Goal: Information Seeking & Learning: Learn about a topic

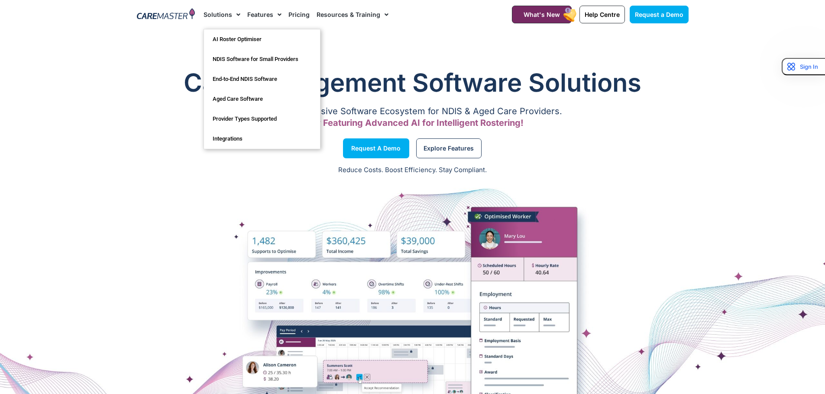
click at [220, 13] on link "Solutions" at bounding box center [222, 14] width 37 height 29
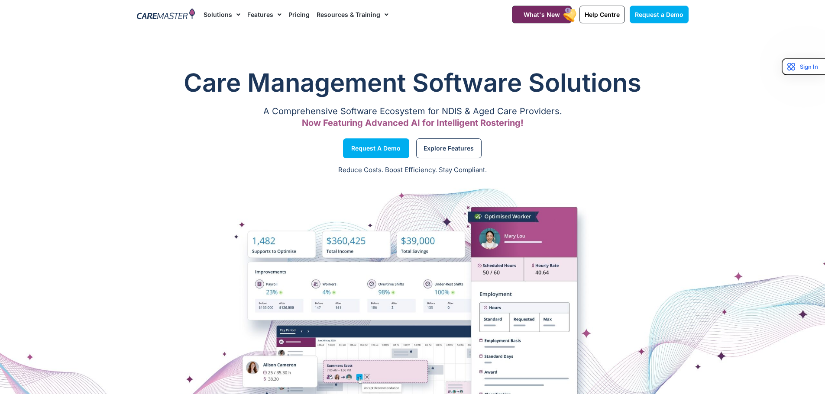
click at [234, 14] on span "Menu" at bounding box center [236, 14] width 8 height 15
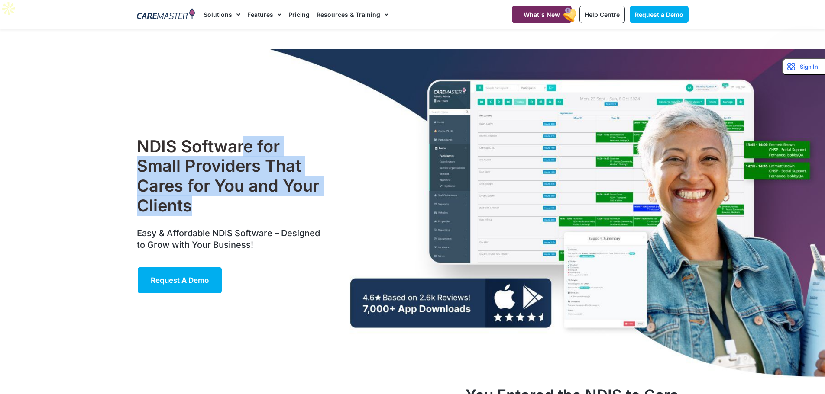
click at [256, 186] on h1 "NDIS Software for Small Providers That Cares for You and Your Clients" at bounding box center [230, 176] width 187 height 79
click at [237, 159] on h1 "NDIS Software for Small Providers That Cares for You and Your Clients" at bounding box center [230, 176] width 187 height 79
drag, startPoint x: 241, startPoint y: 159, endPoint x: 246, endPoint y: 190, distance: 31.0
click at [246, 190] on h1 "NDIS Software for Small Providers That Cares for You and Your Clients" at bounding box center [230, 176] width 187 height 79
click at [240, 164] on h1 "NDIS Software for Small Providers That Cares for You and Your Clients" at bounding box center [230, 176] width 187 height 79
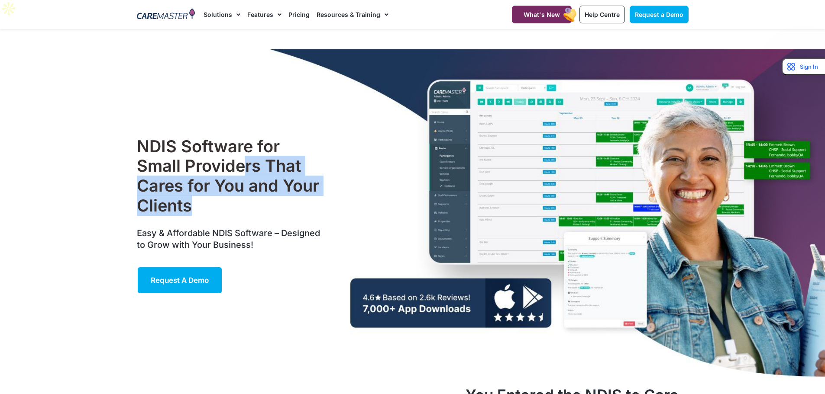
drag, startPoint x: 242, startPoint y: 145, endPoint x: 249, endPoint y: 184, distance: 39.0
click at [249, 184] on h1 "NDIS Software for Small Providers That Cares for You and Your Clients" at bounding box center [230, 176] width 187 height 79
click at [243, 158] on h1 "NDIS Software for Small Providers That Cares for You and Your Clients" at bounding box center [230, 176] width 187 height 79
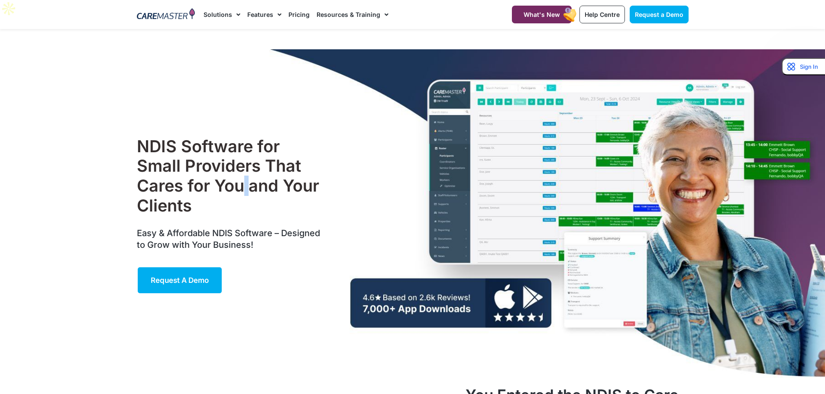
click at [243, 158] on h1 "NDIS Software for Small Providers That Cares for You and Your Clients" at bounding box center [230, 176] width 187 height 79
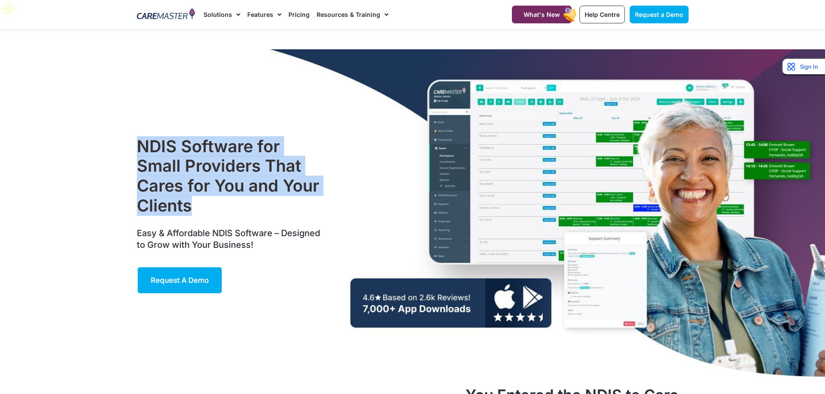
click at [243, 158] on h1 "NDIS Software for Small Providers That Cares for You and Your Clients" at bounding box center [230, 176] width 187 height 79
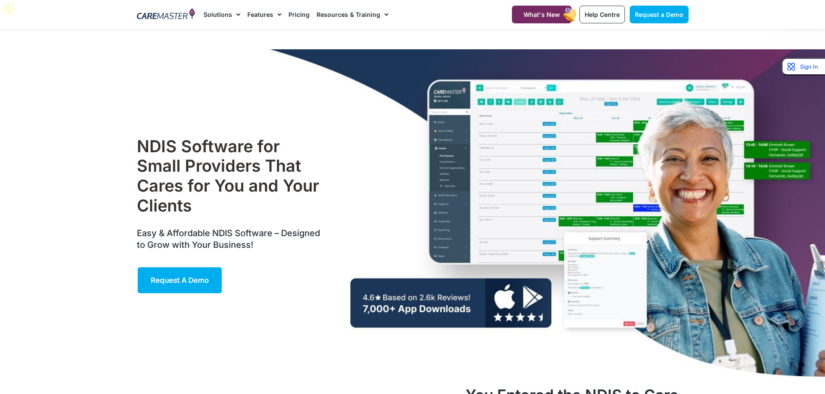
click at [236, 228] on span "Easy & Affordable NDIS Software – Designed to Grow with Your Business!" at bounding box center [228, 239] width 183 height 22
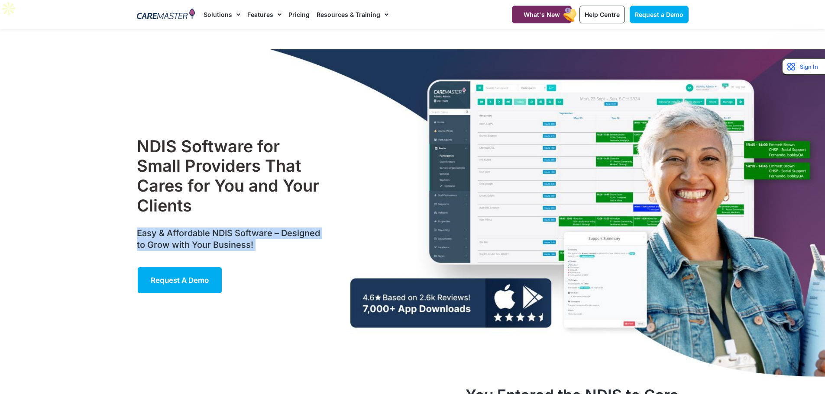
click at [236, 228] on span "Easy & Affordable NDIS Software – Designed to Grow with Your Business!" at bounding box center [228, 239] width 183 height 22
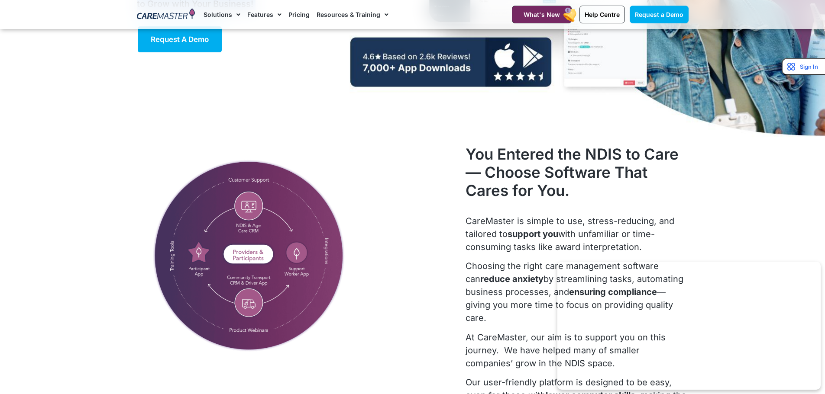
scroll to position [303, 0]
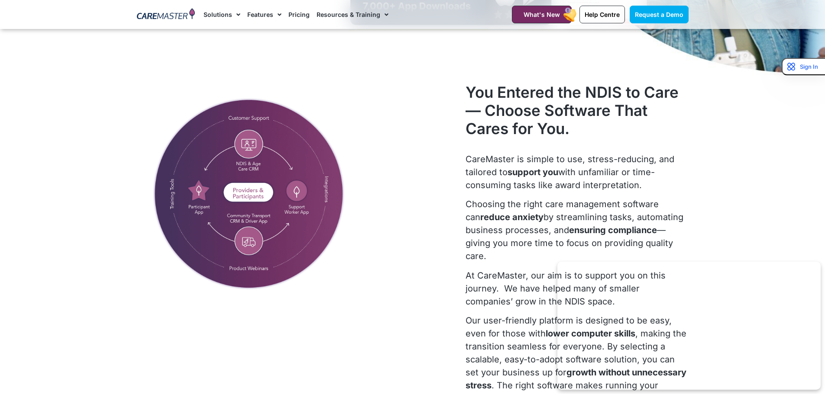
click at [586, 98] on h2 "You Entered the NDIS to Care— Choose Software That Cares for You." at bounding box center [576, 110] width 223 height 55
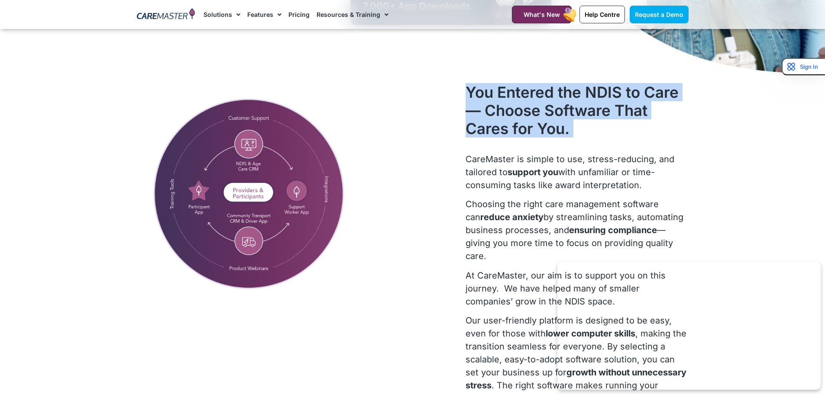
click at [586, 98] on h2 "You Entered the NDIS to Care— Choose Software That Cares for You." at bounding box center [576, 110] width 223 height 55
click at [570, 101] on h2 "You Entered the NDIS to Care— Choose Software That Cares for You." at bounding box center [576, 110] width 223 height 55
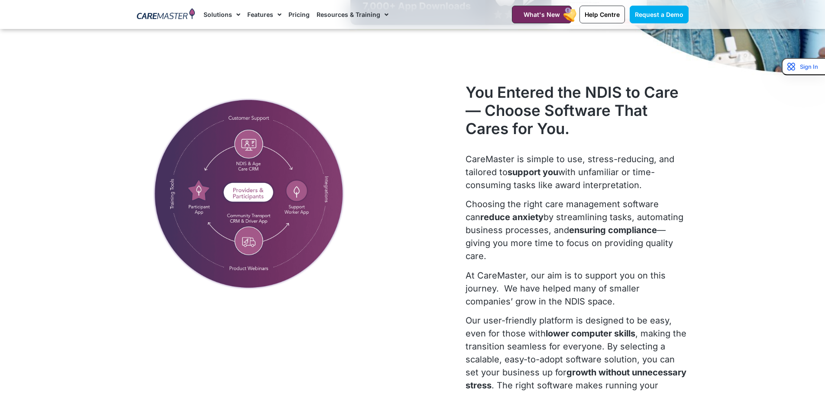
click at [579, 225] on strong "ensuring compliance" at bounding box center [613, 230] width 88 height 10
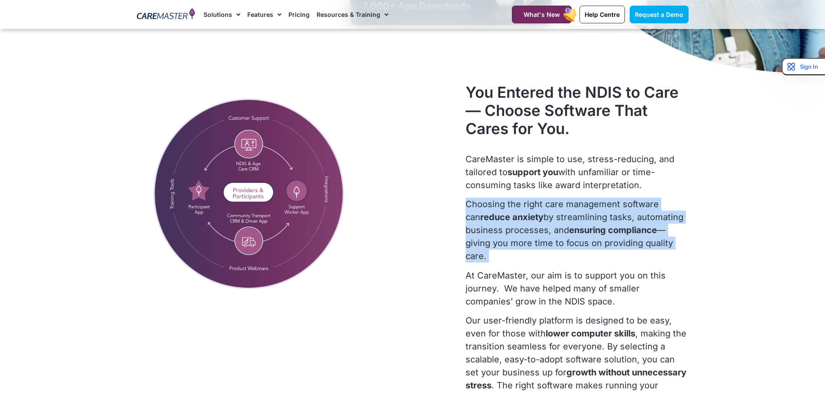
click at [579, 225] on strong "ensuring compliance" at bounding box center [613, 230] width 88 height 10
click at [547, 210] on p "Choosing the right care management software can reduce anxiety by streamlining …" at bounding box center [576, 230] width 223 height 65
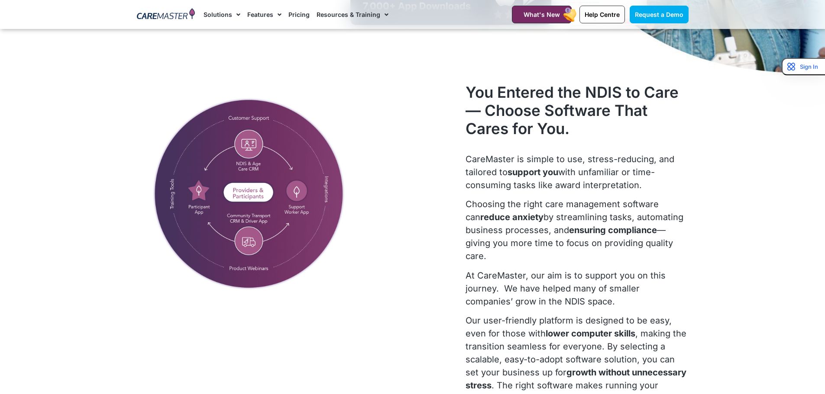
click at [551, 168] on p "CareMaster is simple to use, stress-reducing, and tailored to support you with …" at bounding box center [576, 172] width 223 height 39
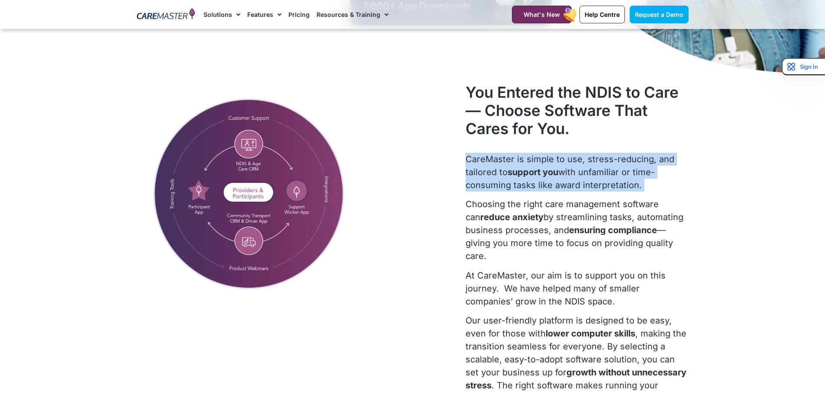
click at [551, 168] on p "CareMaster is simple to use, stress-reducing, and tailored to support you with …" at bounding box center [576, 172] width 223 height 39
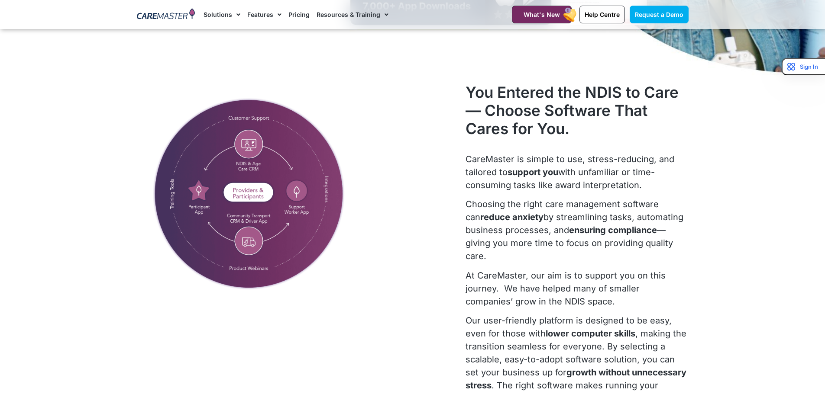
click at [542, 213] on p "Choosing the right care management software can reduce anxiety by streamlining …" at bounding box center [576, 230] width 223 height 65
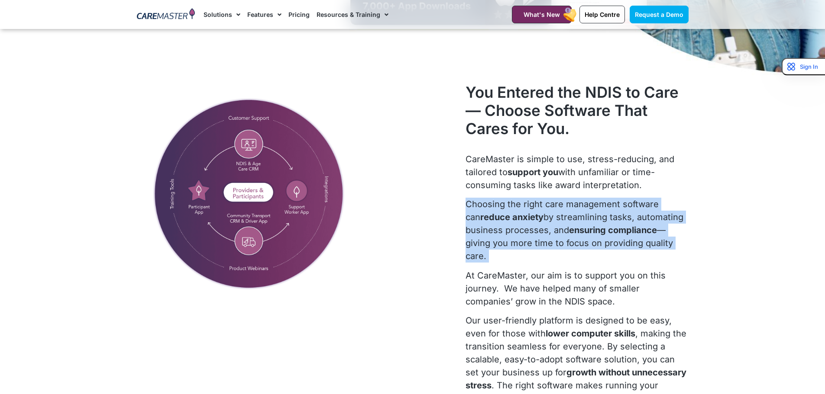
click at [542, 213] on p "Choosing the right care management software can reduce anxiety by streamlining …" at bounding box center [576, 230] width 223 height 65
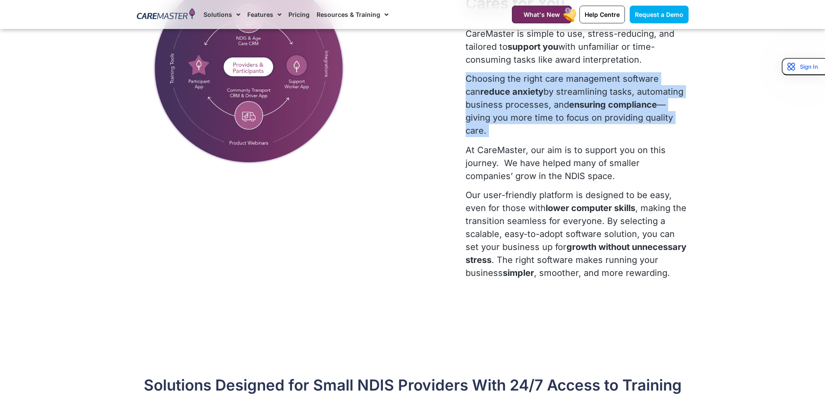
scroll to position [433, 0]
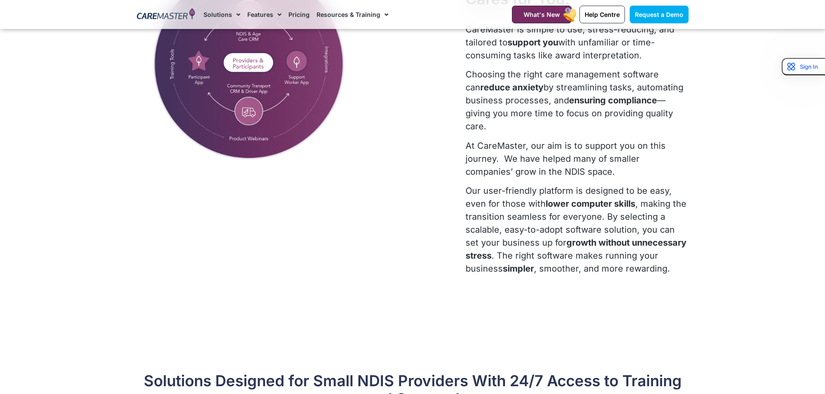
click at [540, 148] on p "At CareMaster, our aim is to support you on this journey. We have helped many o…" at bounding box center [576, 158] width 223 height 39
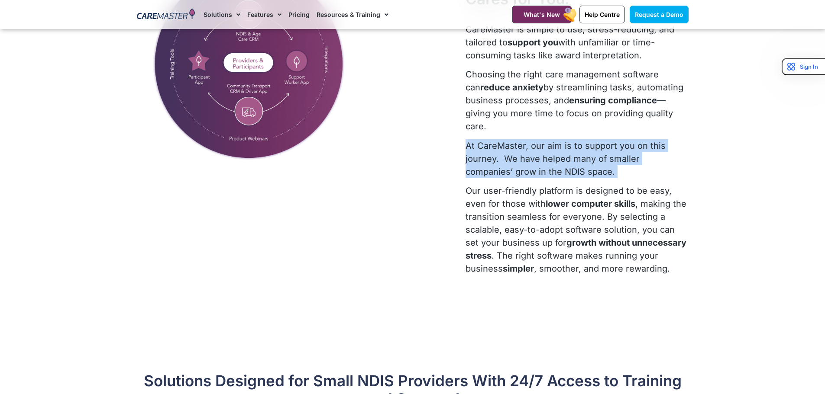
click at [540, 148] on p "At CareMaster, our aim is to support you on this journey. We have helped many o…" at bounding box center [576, 158] width 223 height 39
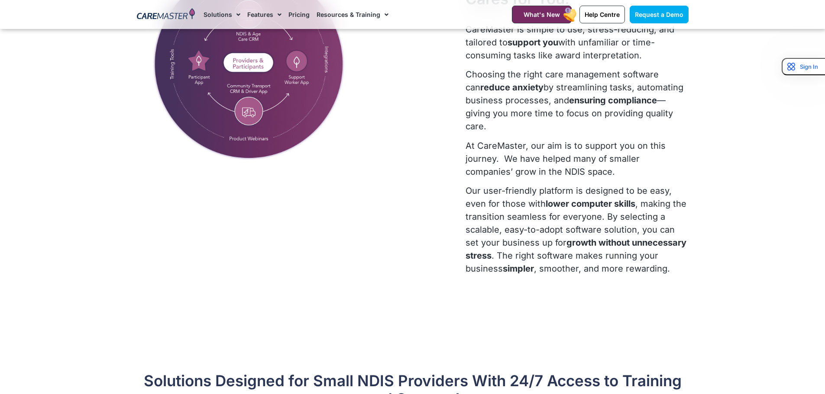
click at [528, 204] on p "Our user-friendly platform is designed to be easy, even for those with lower co…" at bounding box center [576, 229] width 223 height 91
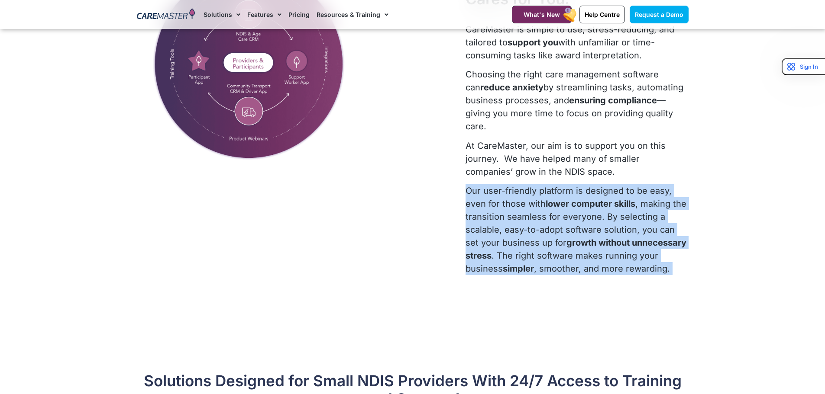
click at [528, 204] on p "Our user-friendly platform is designed to be easy, even for those with lower co…" at bounding box center [576, 229] width 223 height 91
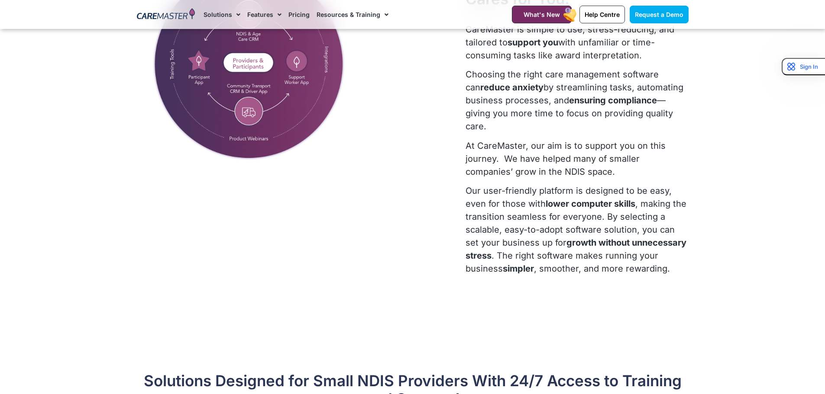
click at [528, 146] on p "At CareMaster, our aim is to support you on this journey. We have helped many o…" at bounding box center [576, 158] width 223 height 39
drag, startPoint x: 530, startPoint y: 145, endPoint x: 542, endPoint y: 157, distance: 17.5
click at [542, 157] on p "At CareMaster, our aim is to support you on this journey. We have helped many o…" at bounding box center [576, 158] width 223 height 39
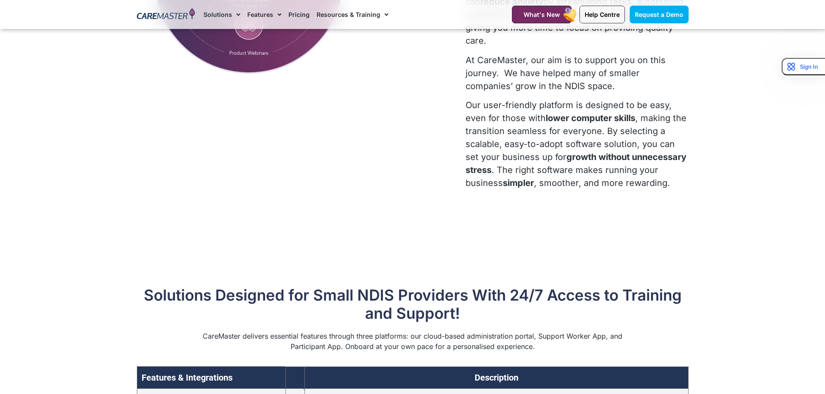
scroll to position [520, 0]
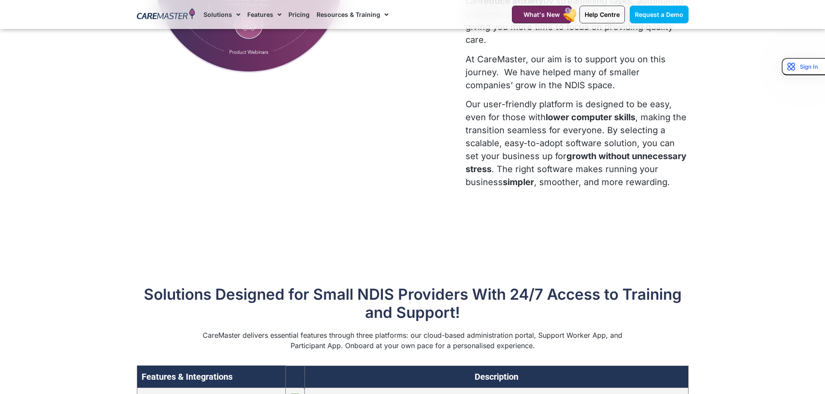
click at [514, 136] on p "Our user-friendly platform is designed to be easy, even for those with lower co…" at bounding box center [576, 143] width 223 height 91
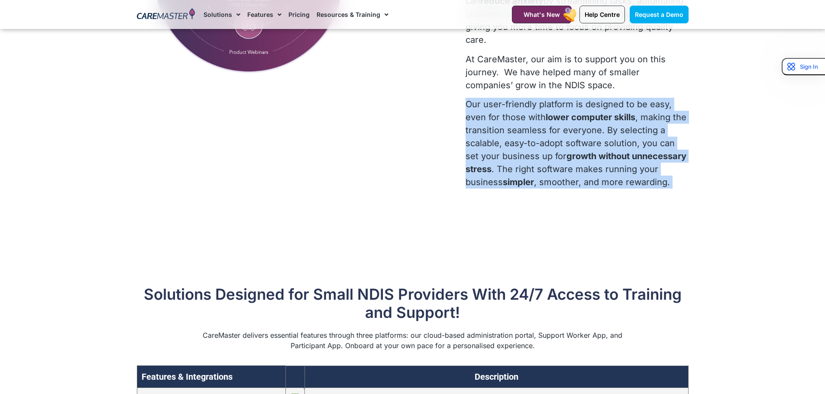
click at [514, 136] on p "Our user-friendly platform is designed to be easy, even for those with lower co…" at bounding box center [576, 143] width 223 height 91
click at [506, 166] on p "Our user-friendly platform is designed to be easy, even for those with lower co…" at bounding box center [576, 143] width 223 height 91
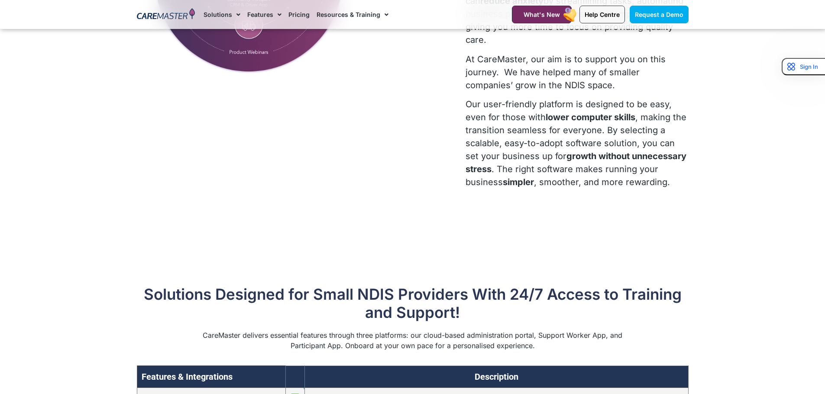
click at [509, 151] on strong "growth without unnecessary stress" at bounding box center [575, 162] width 221 height 23
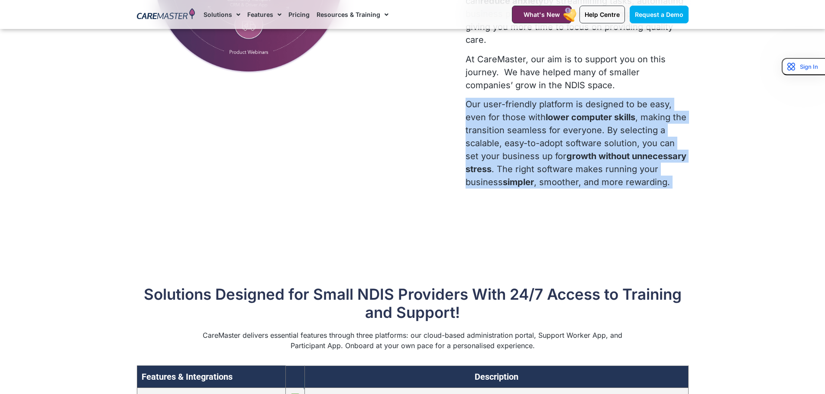
click at [509, 151] on strong "growth without unnecessary stress" at bounding box center [575, 162] width 221 height 23
click at [508, 163] on p "Our user-friendly platform is designed to be easy, even for those with lower co…" at bounding box center [576, 143] width 223 height 91
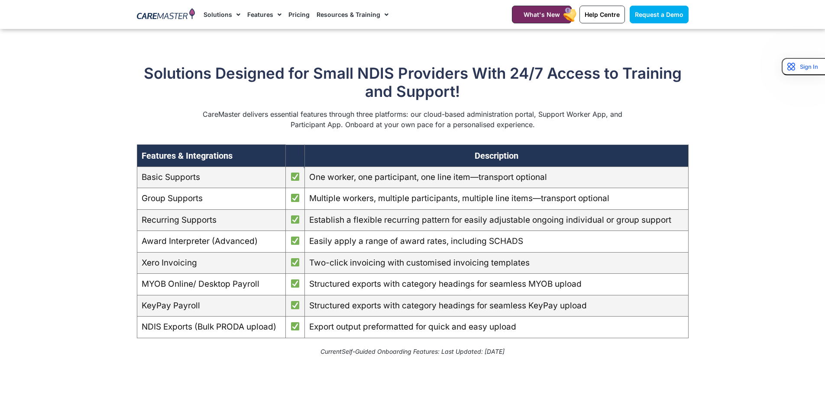
scroll to position [823, 0]
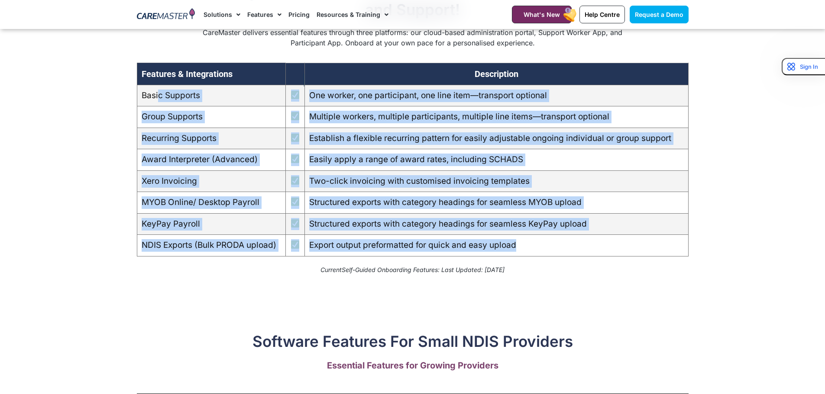
drag, startPoint x: 158, startPoint y: 89, endPoint x: 586, endPoint y: 240, distance: 454.0
click at [586, 240] on tbody "Basic Supports One worker, one participant, one line item—transport optional Gr…" at bounding box center [412, 170] width 551 height 171
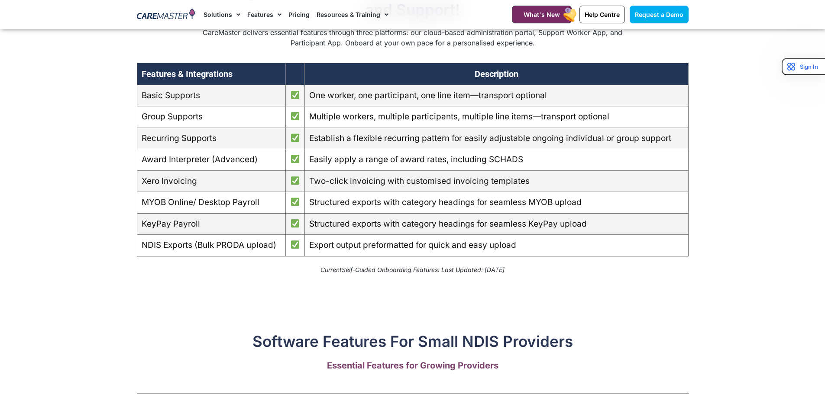
click at [153, 289] on div "Software Features For Small NDIS Providers" at bounding box center [413, 319] width 552 height 61
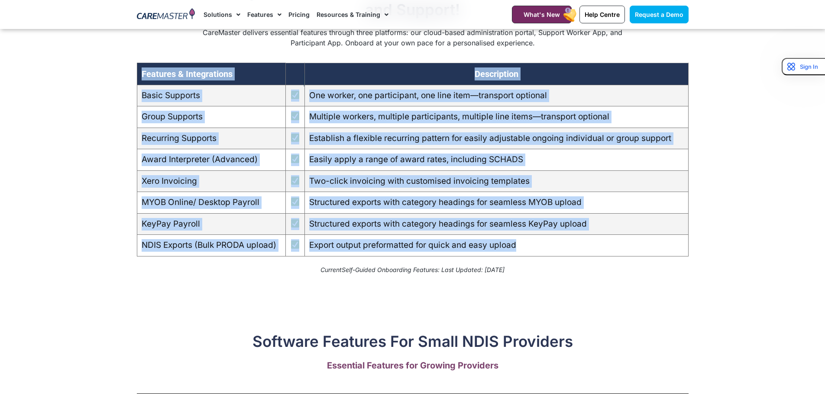
drag, startPoint x: 134, startPoint y: 88, endPoint x: 559, endPoint y: 243, distance: 452.3
click at [559, 243] on div "Solutions Designed for Small NDIS Providers With 24/7 Access to Training and Su…" at bounding box center [412, 131] width 560 height 307
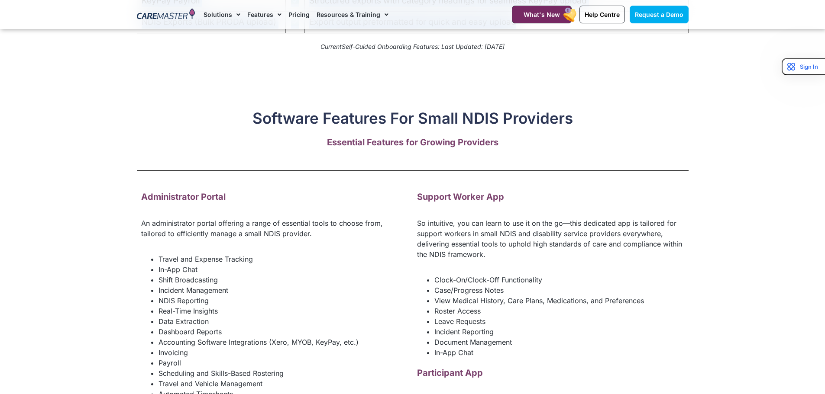
scroll to position [1126, 0]
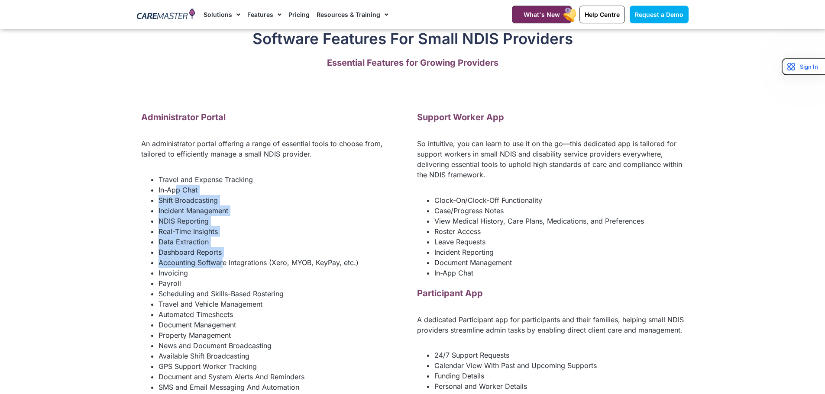
drag, startPoint x: 175, startPoint y: 177, endPoint x: 225, endPoint y: 252, distance: 89.6
click at [225, 252] on ul "Travel and Expense Tracking In-App Chat Shift Broadcasting Incident Management …" at bounding box center [274, 289] width 267 height 229
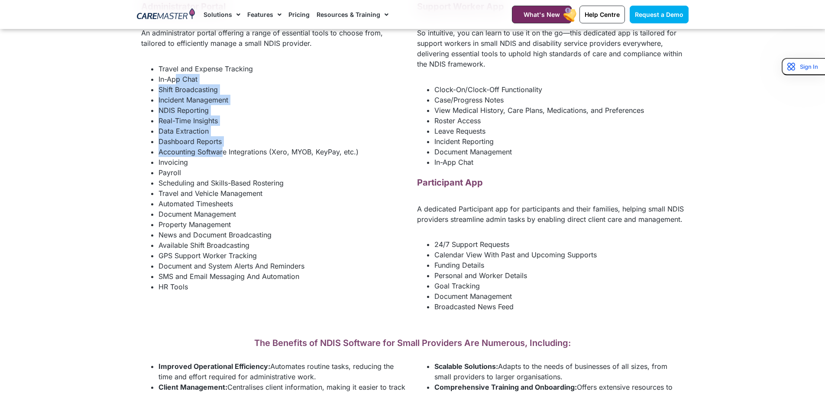
scroll to position [1039, 0]
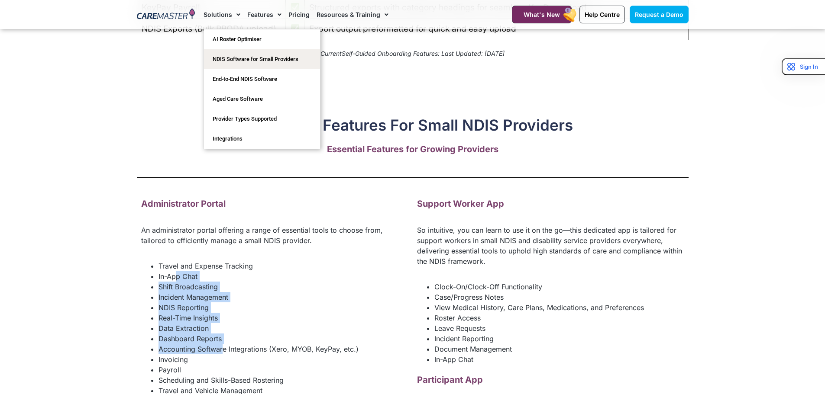
click at [236, 17] on span "Menu" at bounding box center [236, 14] width 8 height 15
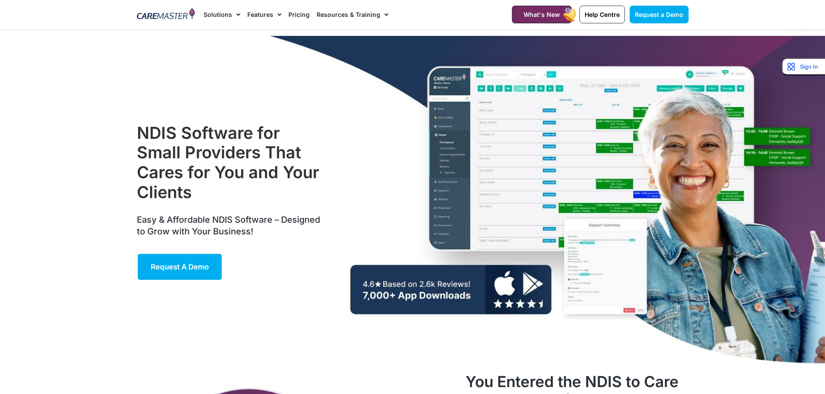
scroll to position [0, 0]
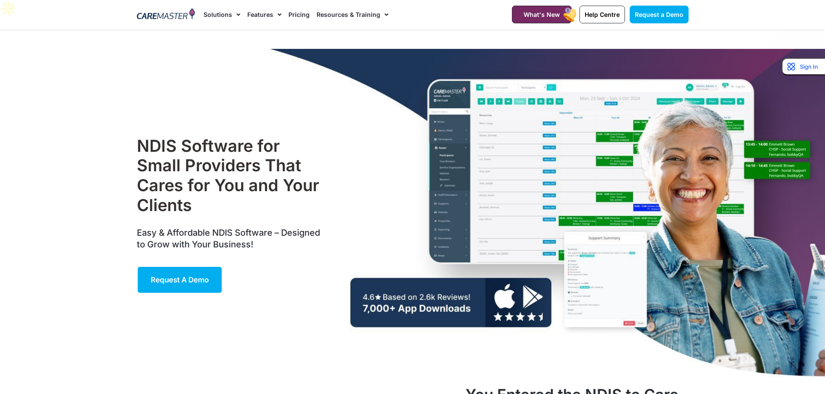
click at [237, 15] on span "Menu" at bounding box center [236, 14] width 8 height 15
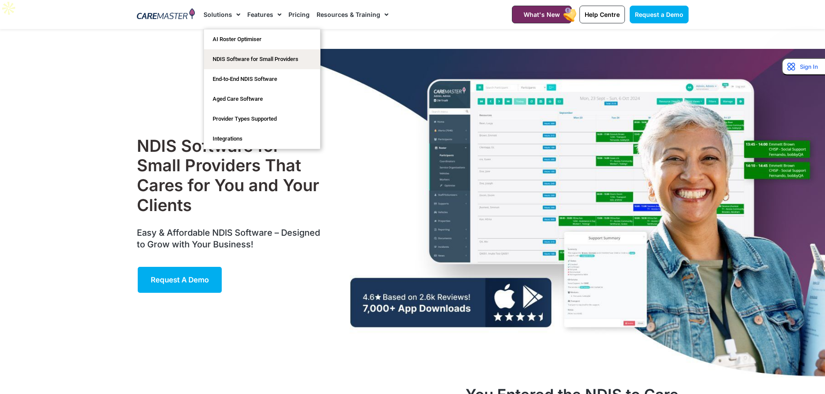
scroll to position [0, 0]
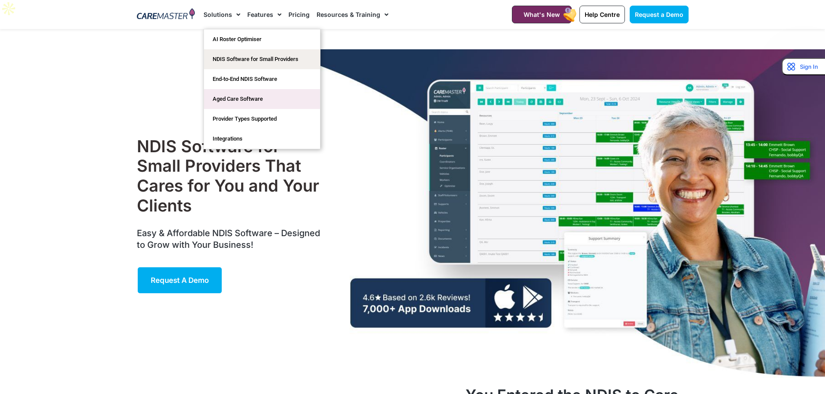
click at [249, 95] on link "Aged Care Software" at bounding box center [262, 99] width 116 height 20
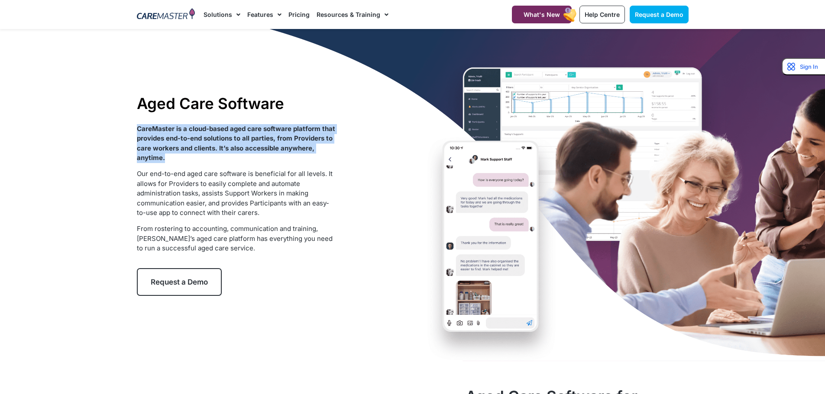
click at [217, 135] on strong "CareMaster is a cloud-based aged care software platform that provides end-to-en…" at bounding box center [236, 144] width 198 height 38
click at [200, 142] on strong "CareMaster is a cloud-based aged care software platform that provides end-to-en…" at bounding box center [236, 144] width 198 height 38
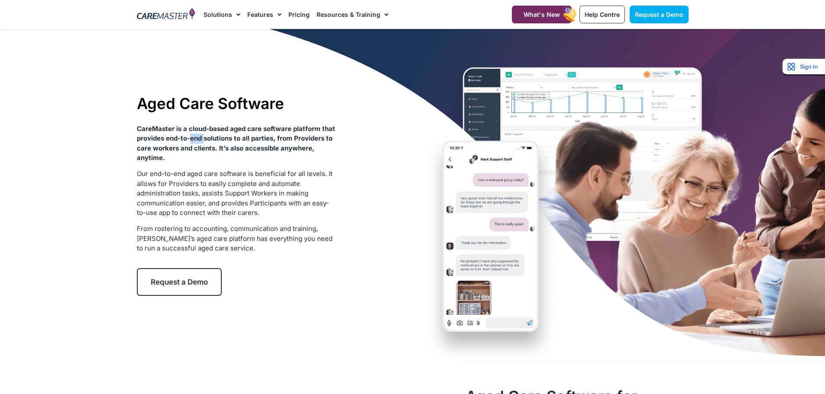
click at [200, 142] on strong "CareMaster is a cloud-based aged care software platform that provides end-to-en…" at bounding box center [236, 144] width 198 height 38
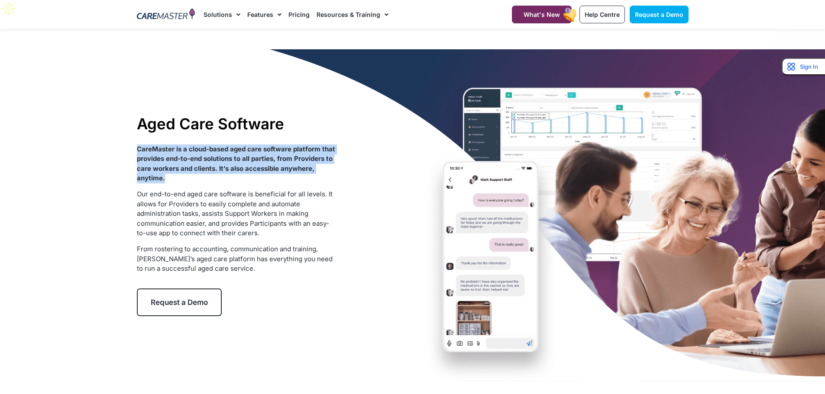
click at [200, 145] on strong "CareMaster is a cloud-based aged care software platform that provides end-to-en…" at bounding box center [236, 164] width 198 height 38
click at [195, 150] on strong "CareMaster is a cloud-based aged care software platform that provides end-to-en…" at bounding box center [236, 164] width 198 height 38
drag, startPoint x: 213, startPoint y: 143, endPoint x: 295, endPoint y: 160, distance: 83.6
click at [295, 160] on p "CareMaster is a cloud-based aged care software platform that provides end-to-en…" at bounding box center [236, 164] width 199 height 39
click at [254, 154] on p "CareMaster is a cloud-based aged care software platform that provides end-to-en…" at bounding box center [236, 164] width 199 height 39
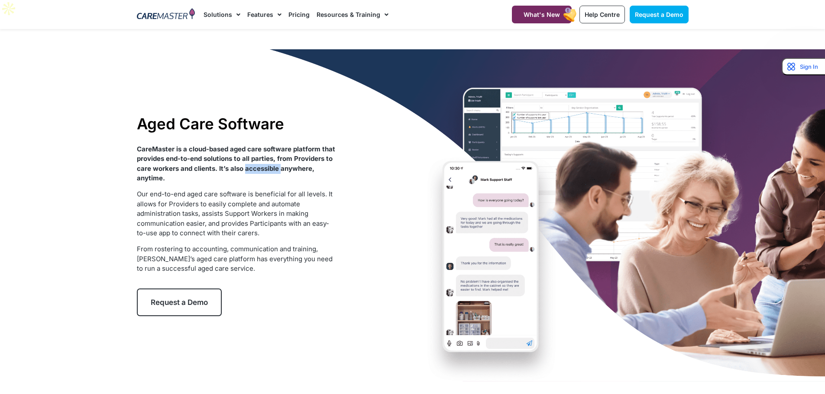
click at [254, 153] on p "CareMaster is a cloud-based aged care software platform that provides end-to-en…" at bounding box center [236, 164] width 199 height 39
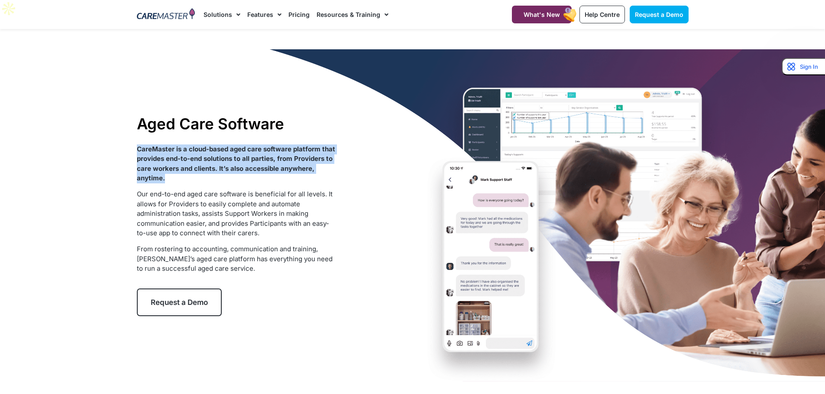
click at [254, 153] on p "CareMaster is a cloud-based aged care software platform that provides end-to-en…" at bounding box center [236, 164] width 199 height 39
click at [228, 152] on strong "CareMaster is a cloud-based aged care software platform that provides end-to-en…" at bounding box center [236, 164] width 198 height 38
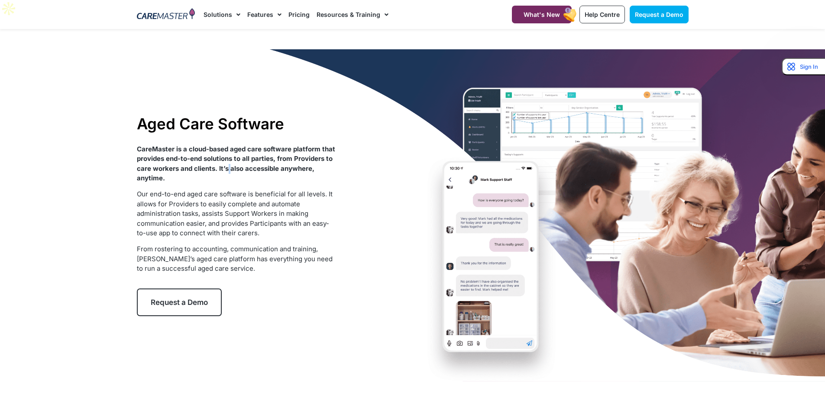
click at [228, 152] on strong "CareMaster is a cloud-based aged care software platform that provides end-to-en…" at bounding box center [236, 164] width 198 height 38
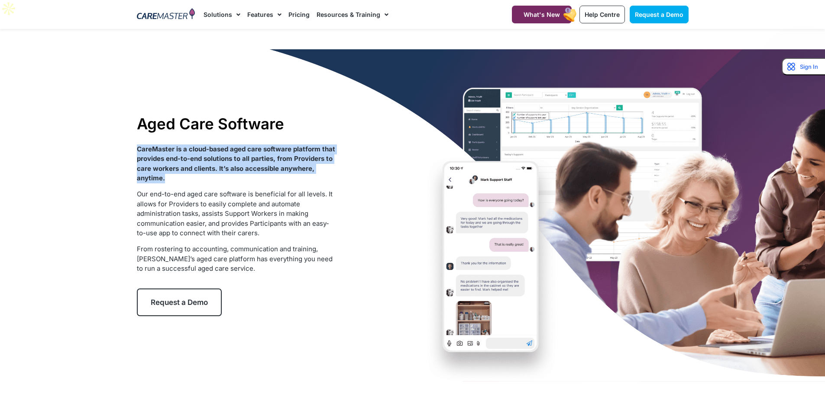
click at [228, 152] on strong "CareMaster is a cloud-based aged care software platform that provides end-to-en…" at bounding box center [236, 164] width 198 height 38
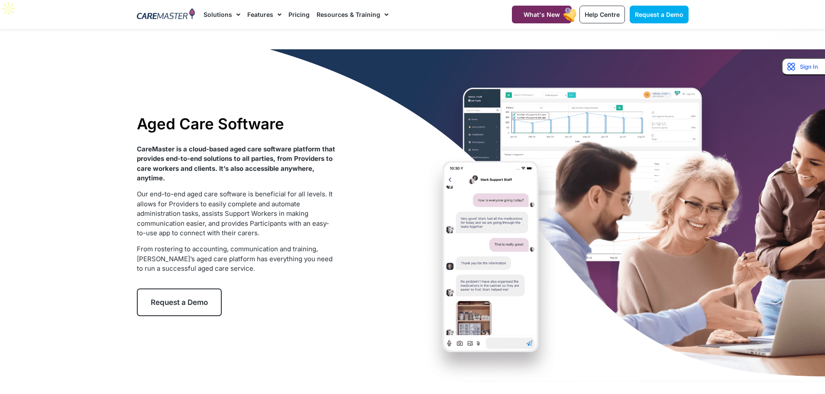
click at [209, 190] on span "Our end-to-end aged care software is beneficial for all levels. It allows for P…" at bounding box center [235, 213] width 196 height 47
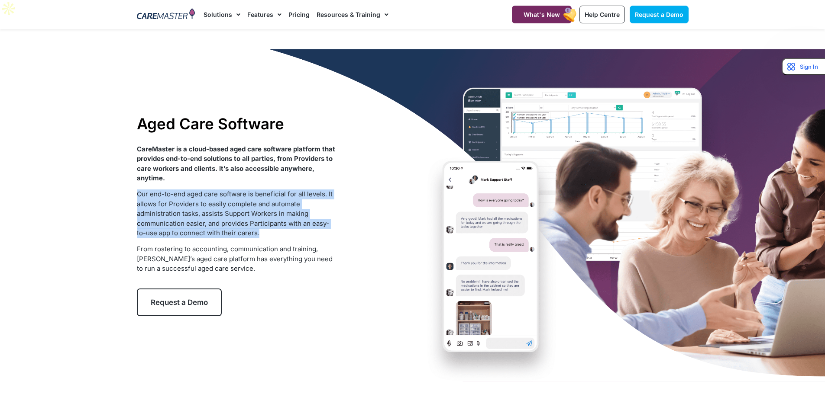
click at [209, 190] on span "Our end-to-end aged care software is beneficial for all levels. It allows for P…" at bounding box center [235, 213] width 196 height 47
click at [208, 190] on span "Our end-to-end aged care software is beneficial for all levels. It allows for P…" at bounding box center [235, 213] width 196 height 47
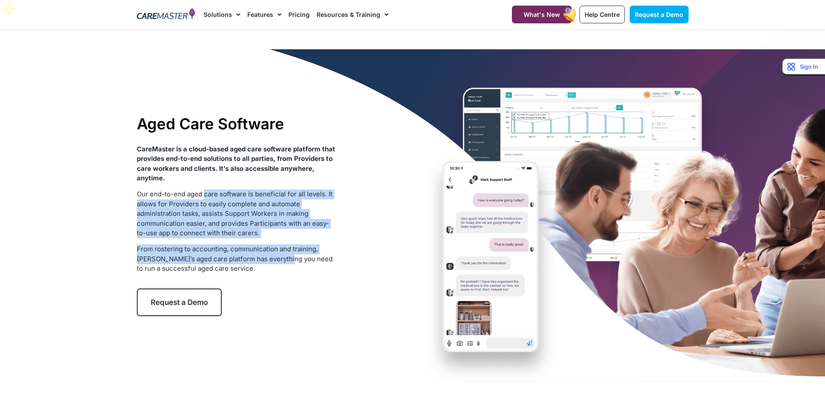
drag, startPoint x: 206, startPoint y: 174, endPoint x: 275, endPoint y: 231, distance: 89.8
click at [285, 235] on div "CareMaster is a cloud-based aged care software platform that provides end-to-en…" at bounding box center [236, 209] width 199 height 129
click at [255, 245] on span "From rostering to accounting, communication and training, [PERSON_NAME]’s aged …" at bounding box center [235, 259] width 196 height 28
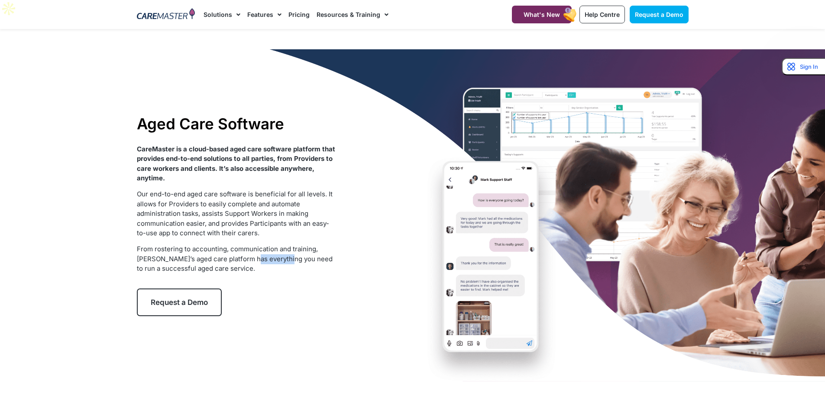
click at [255, 245] on span "From rostering to accounting, communication and training, [PERSON_NAME]’s aged …" at bounding box center [235, 259] width 196 height 28
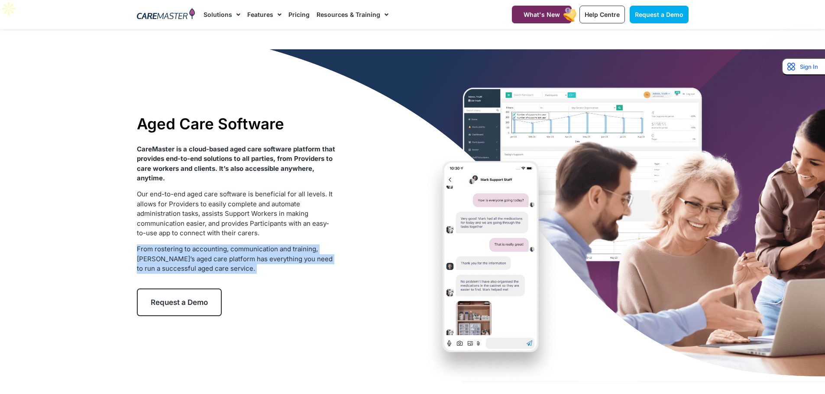
drag, startPoint x: 255, startPoint y: 235, endPoint x: 225, endPoint y: 238, distance: 30.9
click at [252, 245] on span "From rostering to accounting, communication and training, [PERSON_NAME]’s aged …" at bounding box center [235, 259] width 196 height 28
click at [207, 245] on span "From rostering to accounting, communication and training, [PERSON_NAME]’s aged …" at bounding box center [235, 259] width 196 height 28
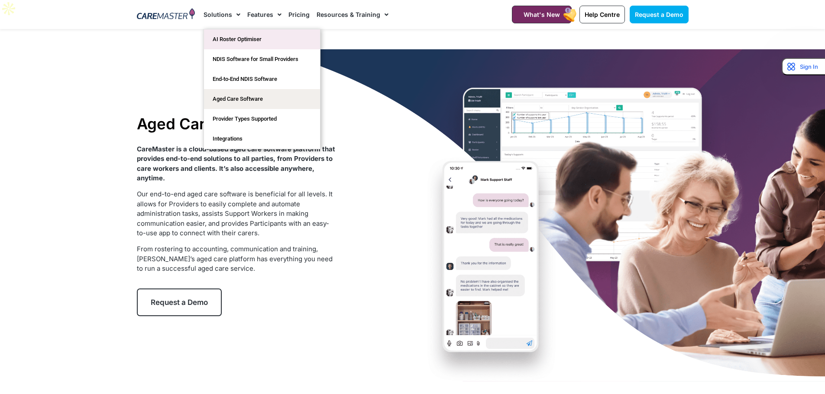
click at [238, 46] on link "AI Roster Optimiser" at bounding box center [262, 39] width 116 height 20
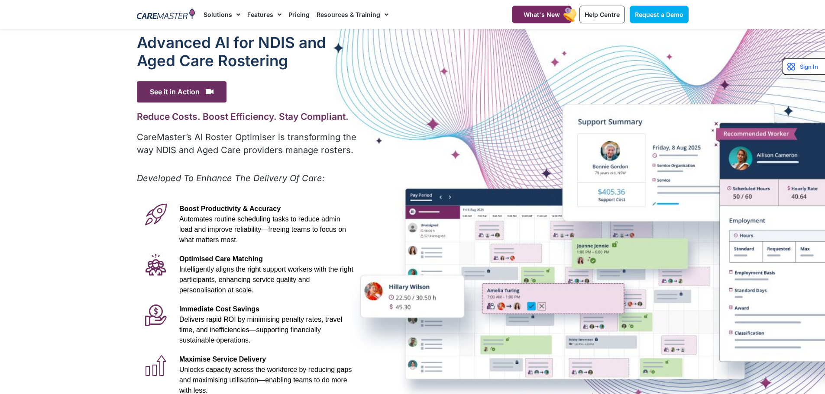
click at [243, 143] on p "CareMaster’s AI Roster Optimiser is transforming the way NDIS and Aged Care pro…" at bounding box center [247, 144] width 221 height 26
click at [229, 146] on p "CareMaster’s AI Roster Optimiser is transforming the way NDIS and Aged Care pro…" at bounding box center [247, 144] width 221 height 26
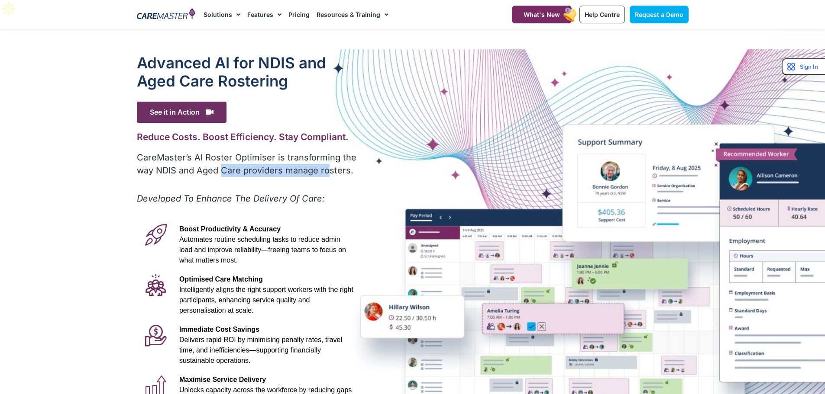
drag, startPoint x: 220, startPoint y: 147, endPoint x: 328, endPoint y: 160, distance: 108.6
click at [328, 160] on div "CareMaster’s AI Roster Optimiser is transforming the way NDIS and Aged Care pro…" at bounding box center [247, 167] width 221 height 32
click at [224, 13] on link "Solutions" at bounding box center [222, 14] width 37 height 29
click at [233, 13] on span "Menu" at bounding box center [236, 14] width 8 height 15
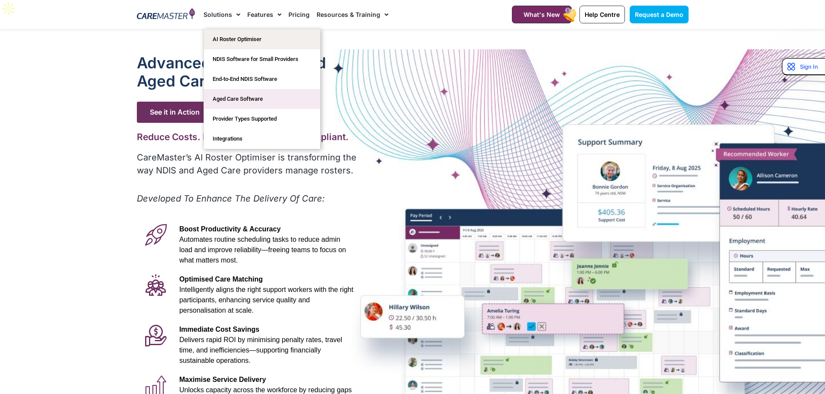
click at [236, 96] on link "Aged Care Software" at bounding box center [262, 99] width 116 height 20
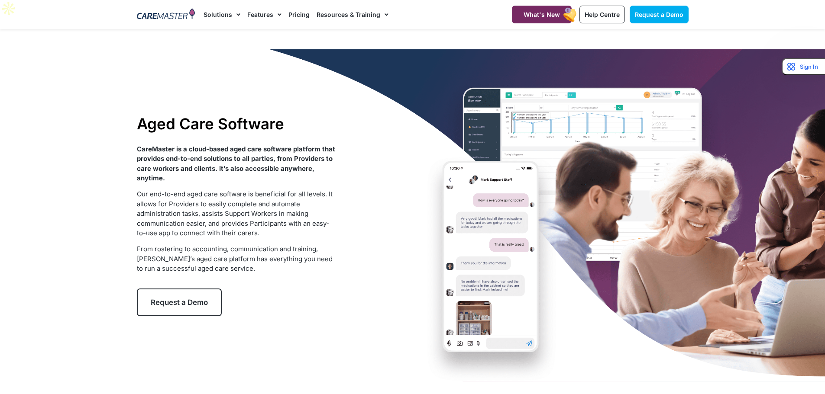
click at [225, 145] on strong "CareMaster is a cloud-based aged care software platform that provides end-to-en…" at bounding box center [236, 164] width 198 height 38
click at [208, 145] on p "CareMaster is a cloud-based aged care software platform that provides end-to-en…" at bounding box center [236, 164] width 199 height 39
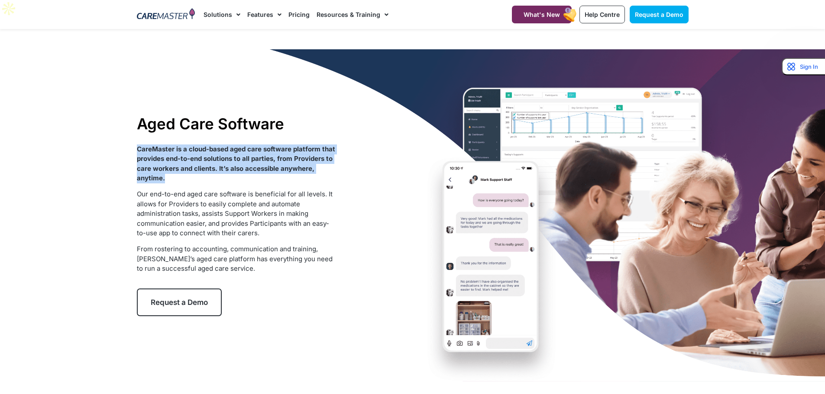
click at [208, 145] on p "CareMaster is a cloud-based aged care software platform that provides end-to-en…" at bounding box center [236, 164] width 199 height 39
click at [198, 145] on strong "CareMaster is a cloud-based aged care software platform that provides end-to-en…" at bounding box center [236, 164] width 198 height 38
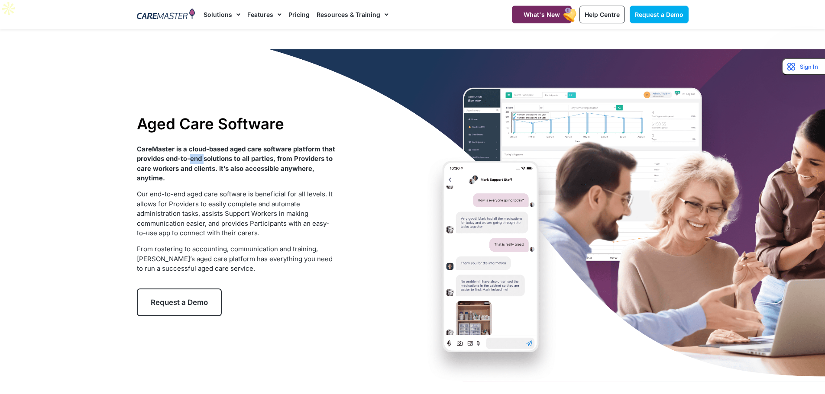
click at [198, 145] on strong "CareMaster is a cloud-based aged care software platform that provides end-to-en…" at bounding box center [236, 164] width 198 height 38
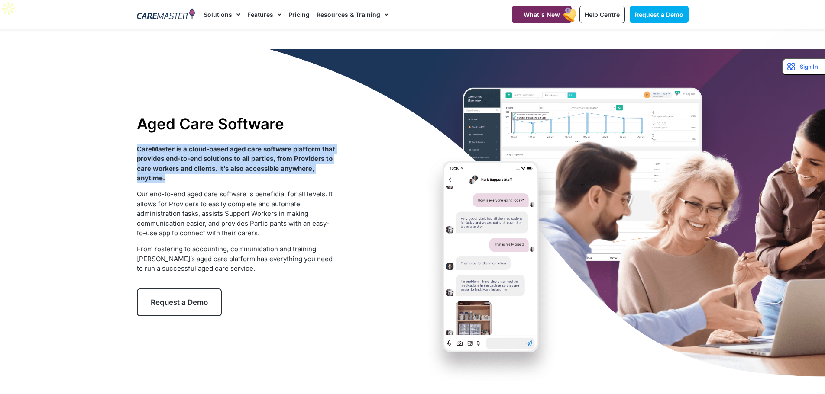
click at [198, 145] on strong "CareMaster is a cloud-based aged care software platform that provides end-to-en…" at bounding box center [236, 164] width 198 height 38
click at [185, 148] on strong "CareMaster is a cloud-based aged care software platform that provides end-to-en…" at bounding box center [236, 164] width 198 height 38
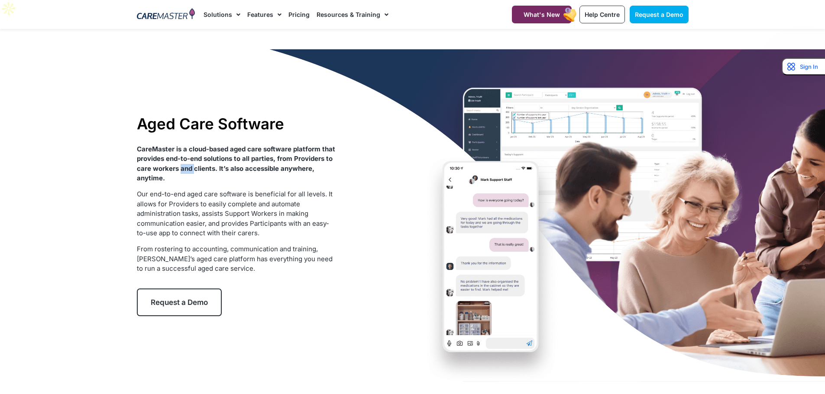
click at [185, 148] on strong "CareMaster is a cloud-based aged care software platform that provides end-to-en…" at bounding box center [236, 164] width 198 height 38
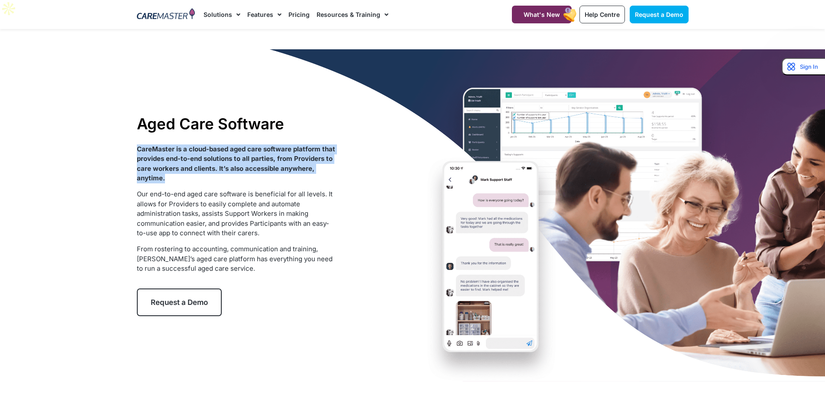
click at [185, 148] on strong "CareMaster is a cloud-based aged care software platform that provides end-to-en…" at bounding box center [236, 164] width 198 height 38
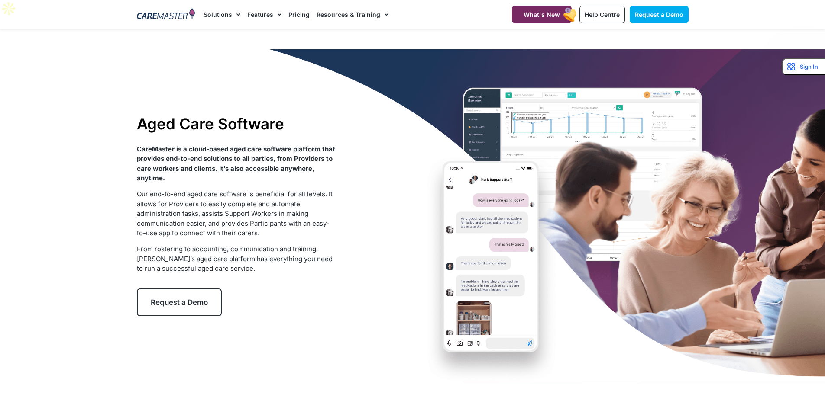
click at [185, 190] on span "Our end-to-end aged care software is beneficial for all levels. It allows for P…" at bounding box center [235, 213] width 196 height 47
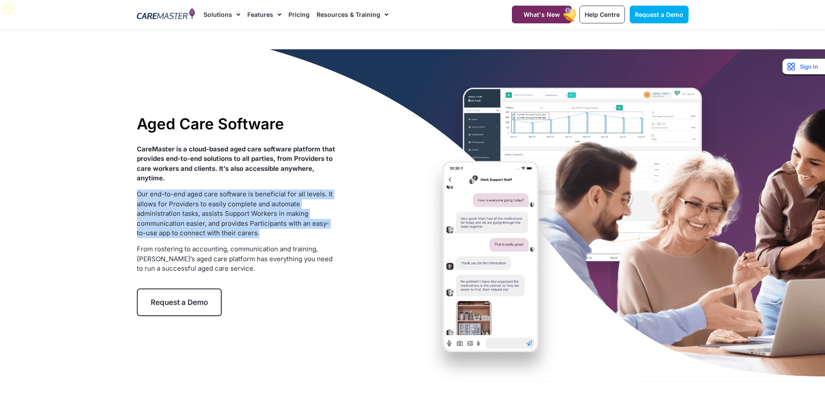
click at [185, 190] on span "Our end-to-end aged care software is beneficial for all levels. It allows for P…" at bounding box center [235, 213] width 196 height 47
click at [175, 194] on span "Our end-to-end aged care software is beneficial for all levels. It allows for P…" at bounding box center [235, 213] width 196 height 47
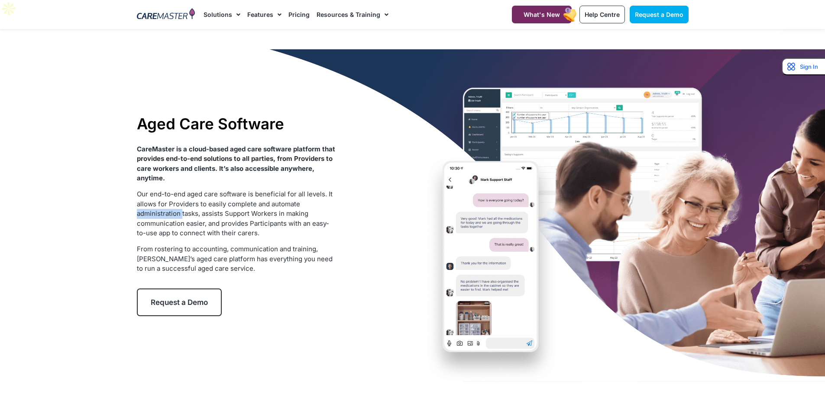
click at [175, 194] on span "Our end-to-end aged care software is beneficial for all levels. It allows for P…" at bounding box center [235, 213] width 196 height 47
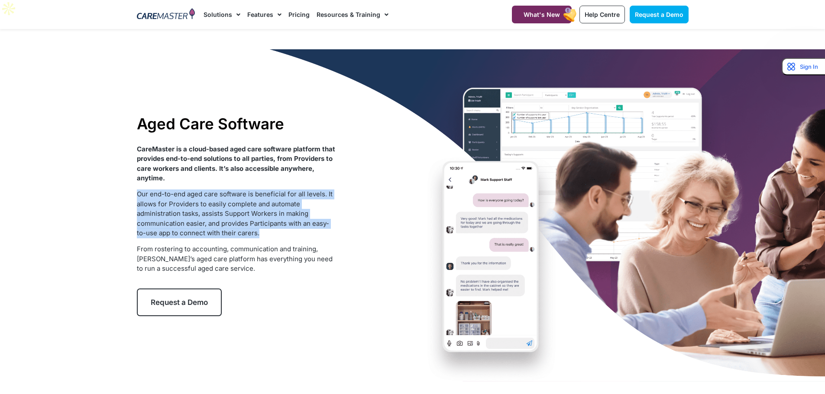
click at [175, 194] on span "Our end-to-end aged care software is beneficial for all levels. It allows for P…" at bounding box center [235, 213] width 196 height 47
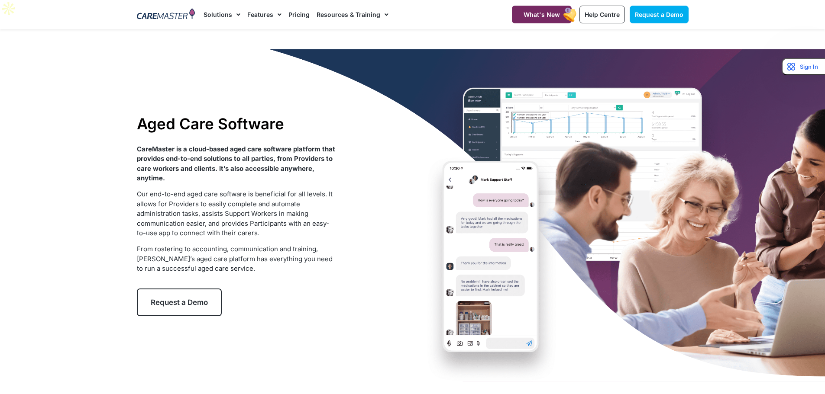
click at [178, 145] on strong "CareMaster is a cloud-based aged care software platform that provides end-to-en…" at bounding box center [236, 164] width 198 height 38
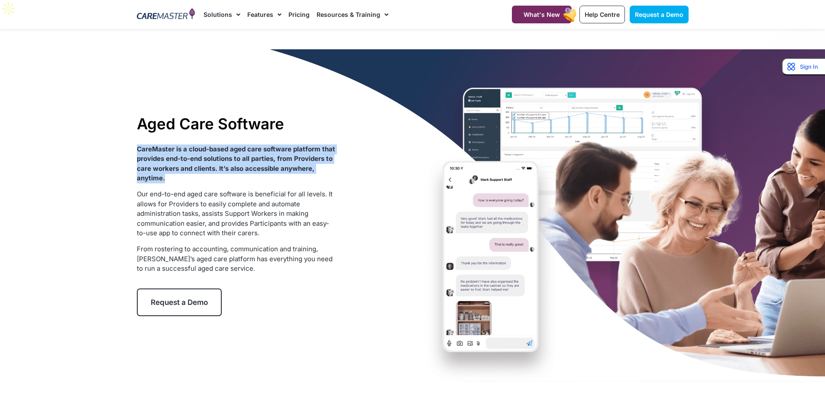
click at [178, 145] on strong "CareMaster is a cloud-based aged care software platform that provides end-to-en…" at bounding box center [236, 164] width 198 height 38
